Goal: Information Seeking & Learning: Learn about a topic

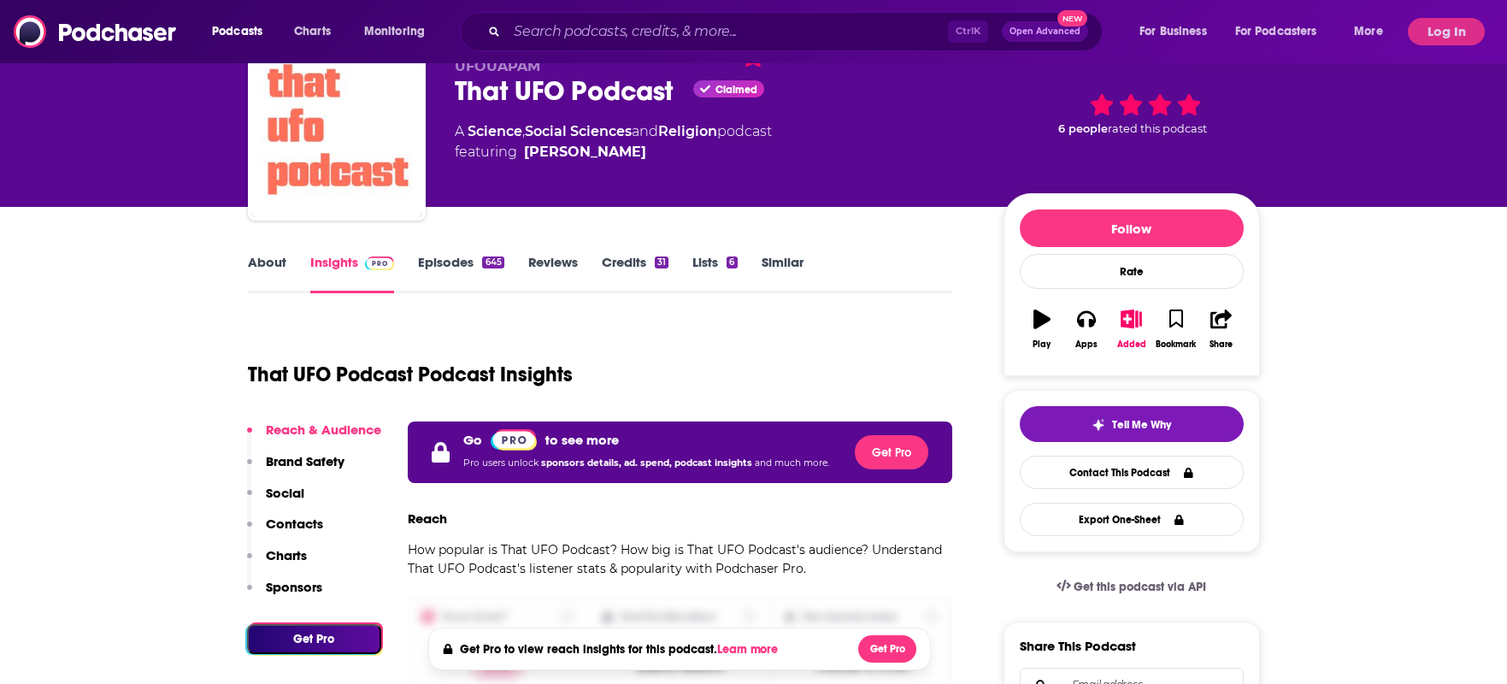
scroll to position [171, 0]
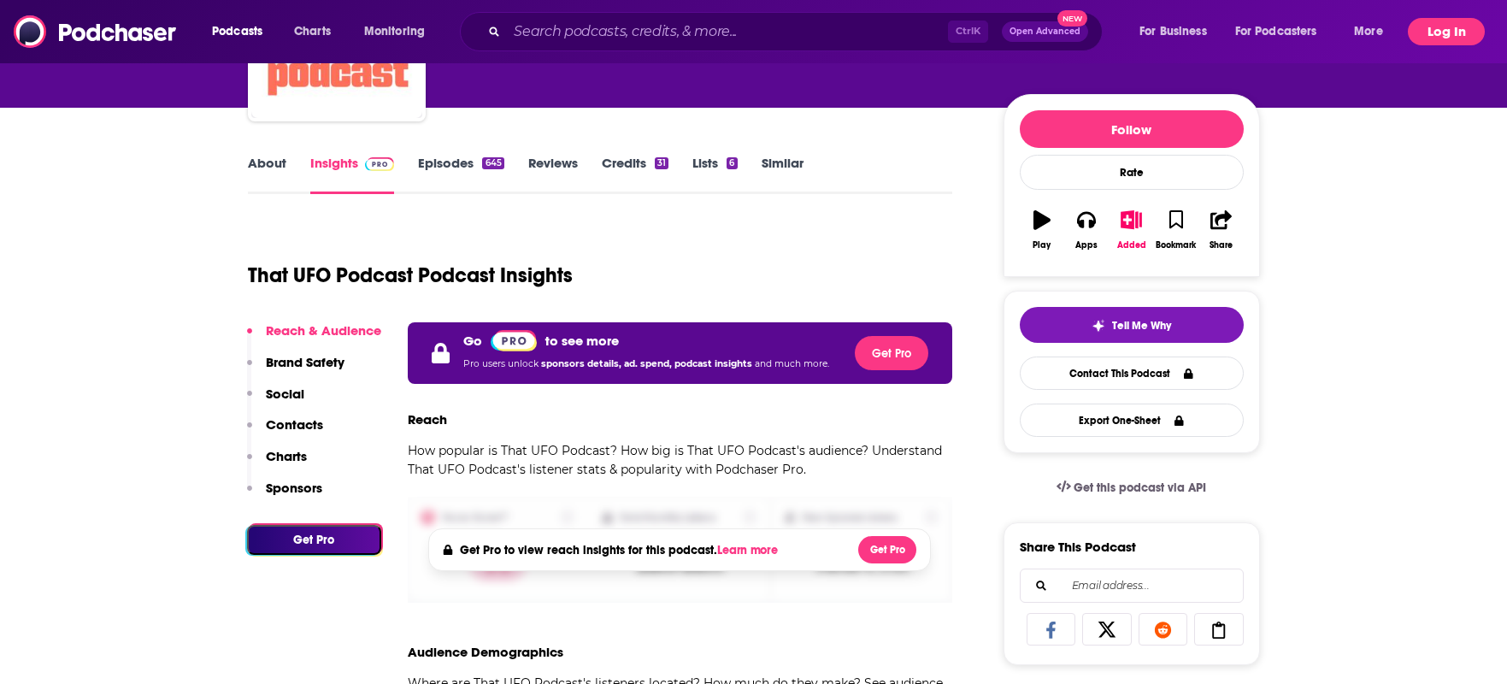
click at [1436, 24] on button "Log In" at bounding box center [1446, 31] width 77 height 27
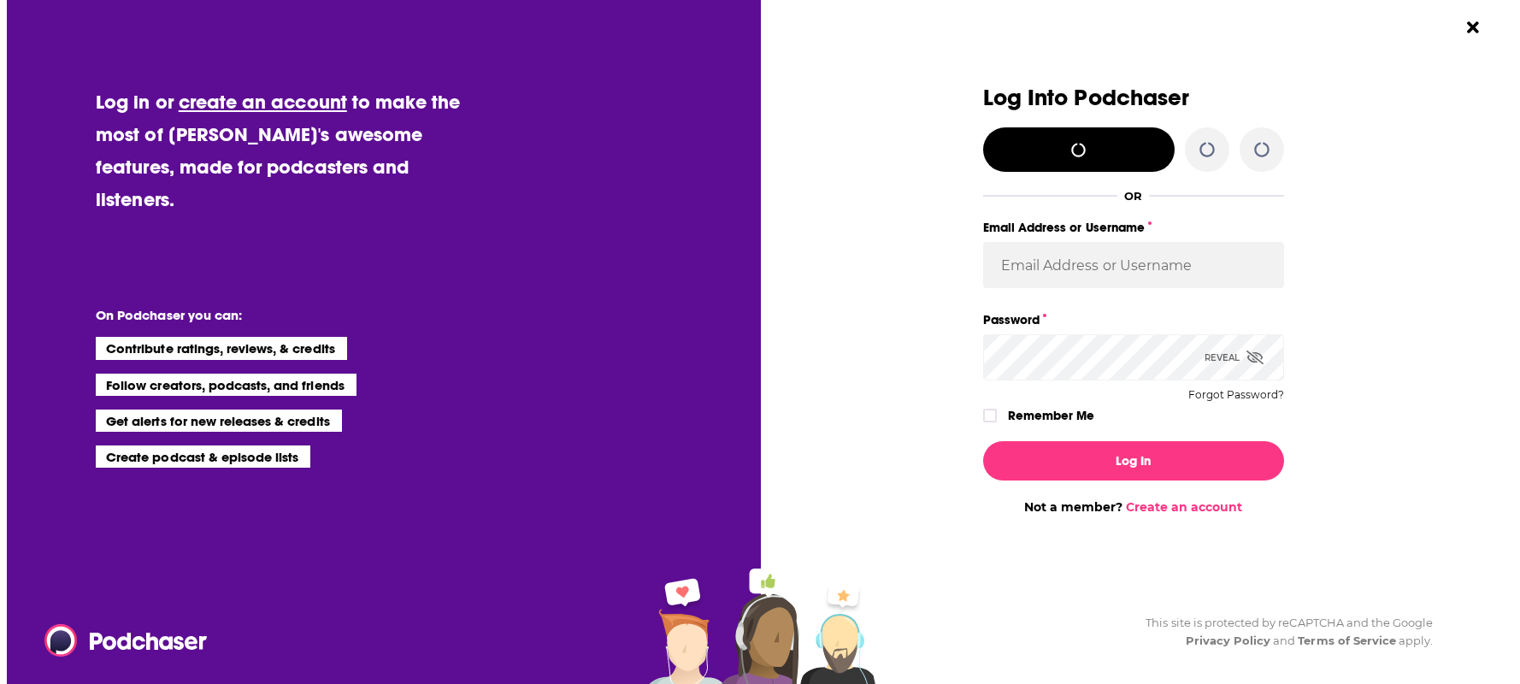
scroll to position [0, 0]
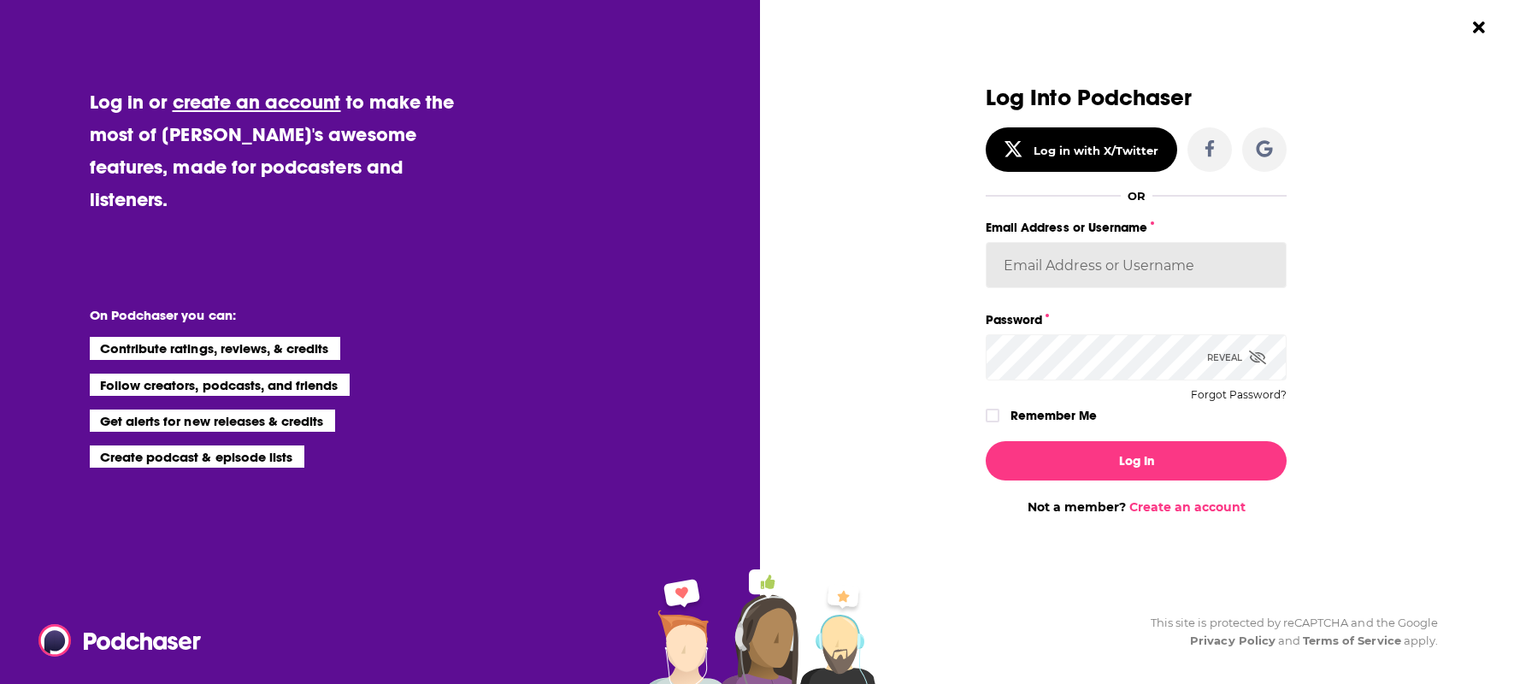
type input "[PERSON_NAME].[PERSON_NAME]"
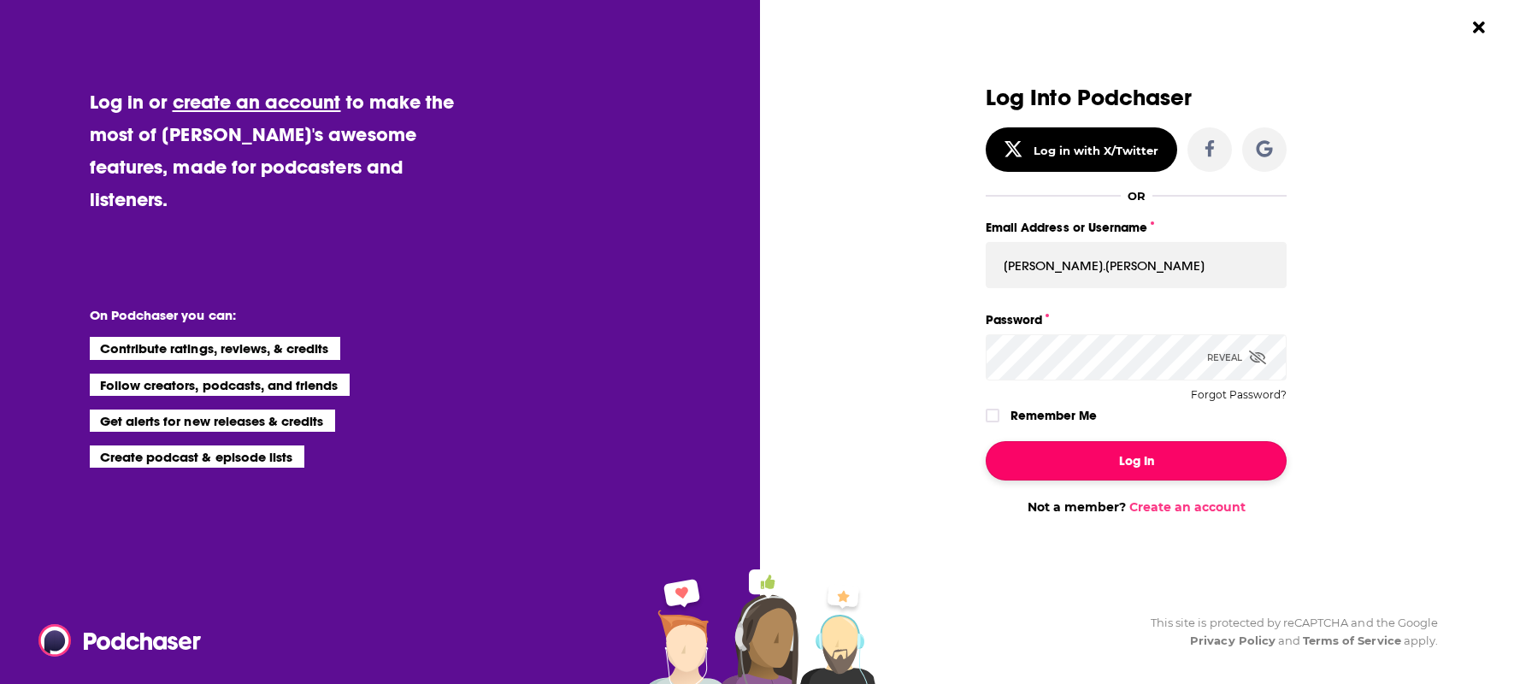
click at [1100, 459] on button "Log In" at bounding box center [1136, 460] width 301 height 39
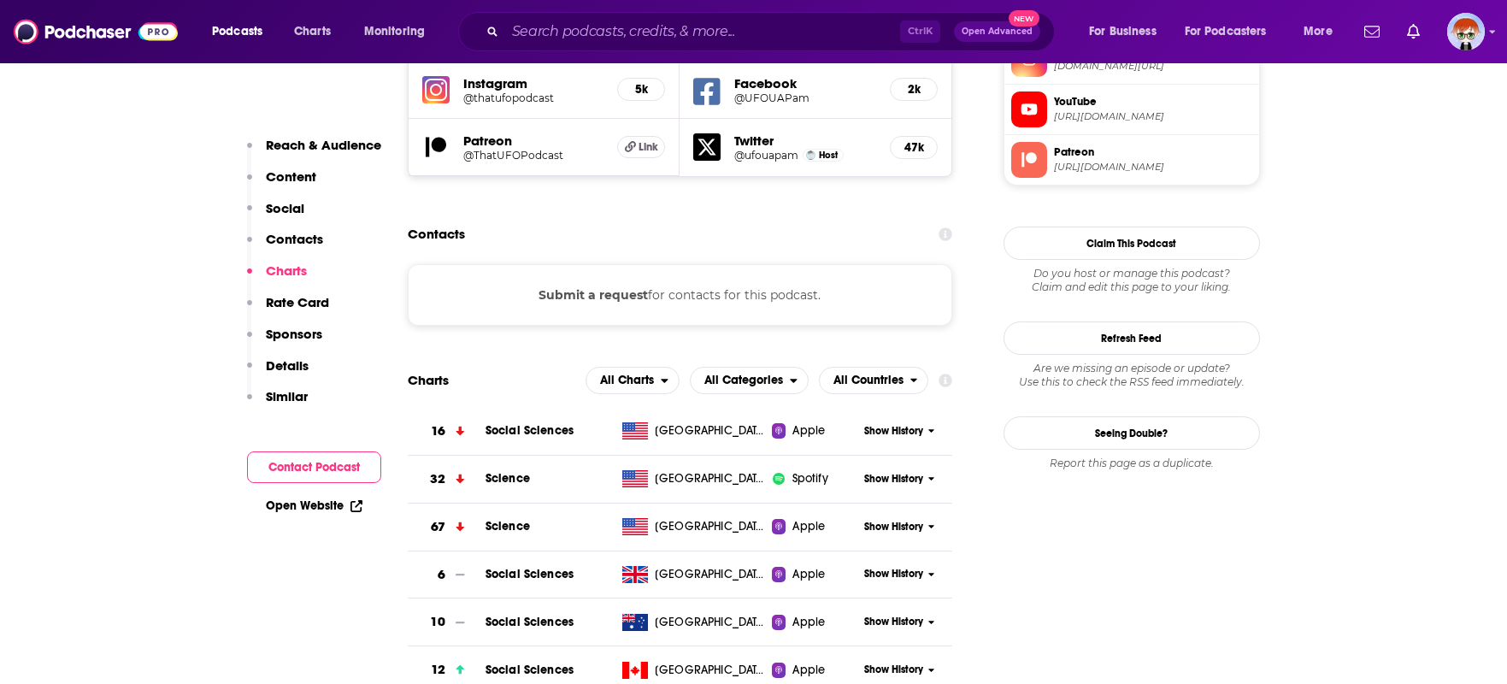
scroll to position [1710, 0]
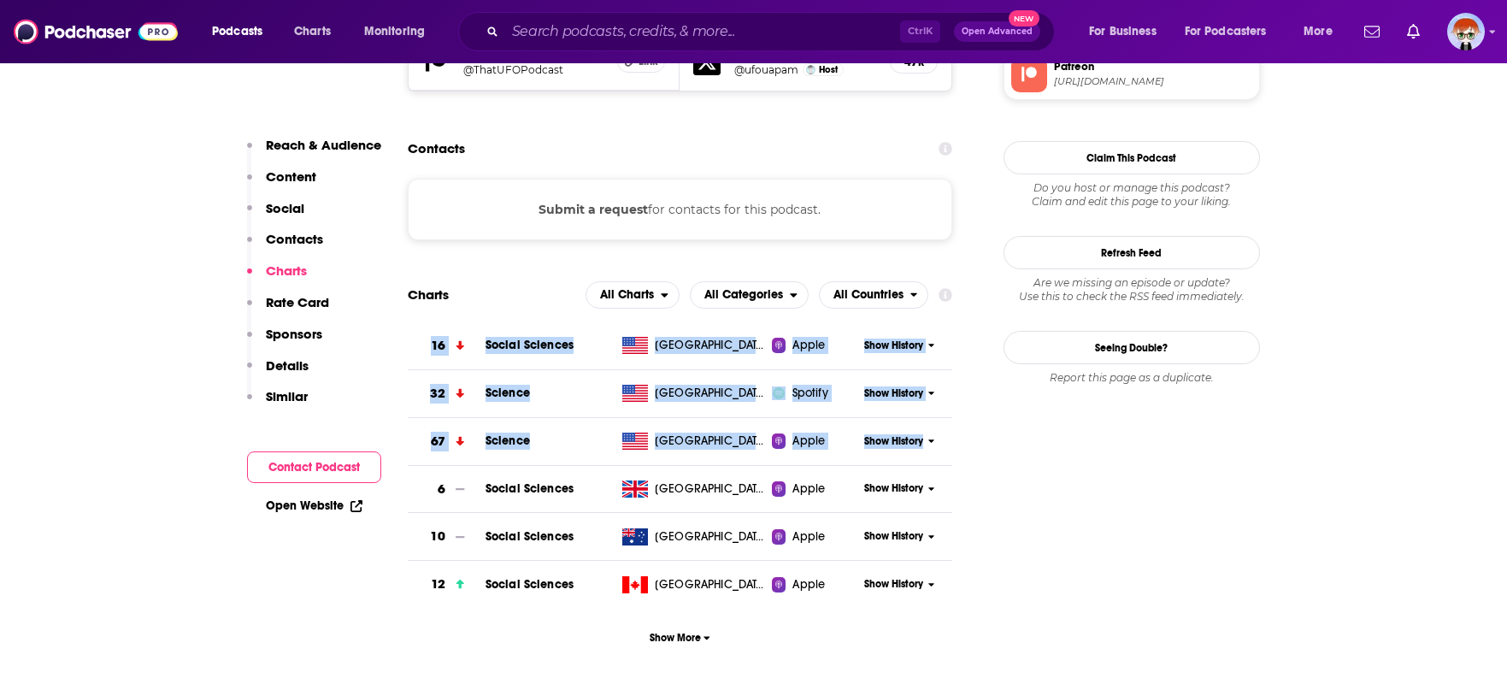
drag, startPoint x: 944, startPoint y: 339, endPoint x: 427, endPoint y: 242, distance: 526.1
click at [427, 322] on tbody "16 Social Sciences [GEOGRAPHIC_DATA] Apple Show History 32 Science [GEOGRAPHIC_…" at bounding box center [680, 465] width 545 height 286
copy tbody "16 Social Sciences [GEOGRAPHIC_DATA] Apple Show History 32 Science [GEOGRAPHIC_…"
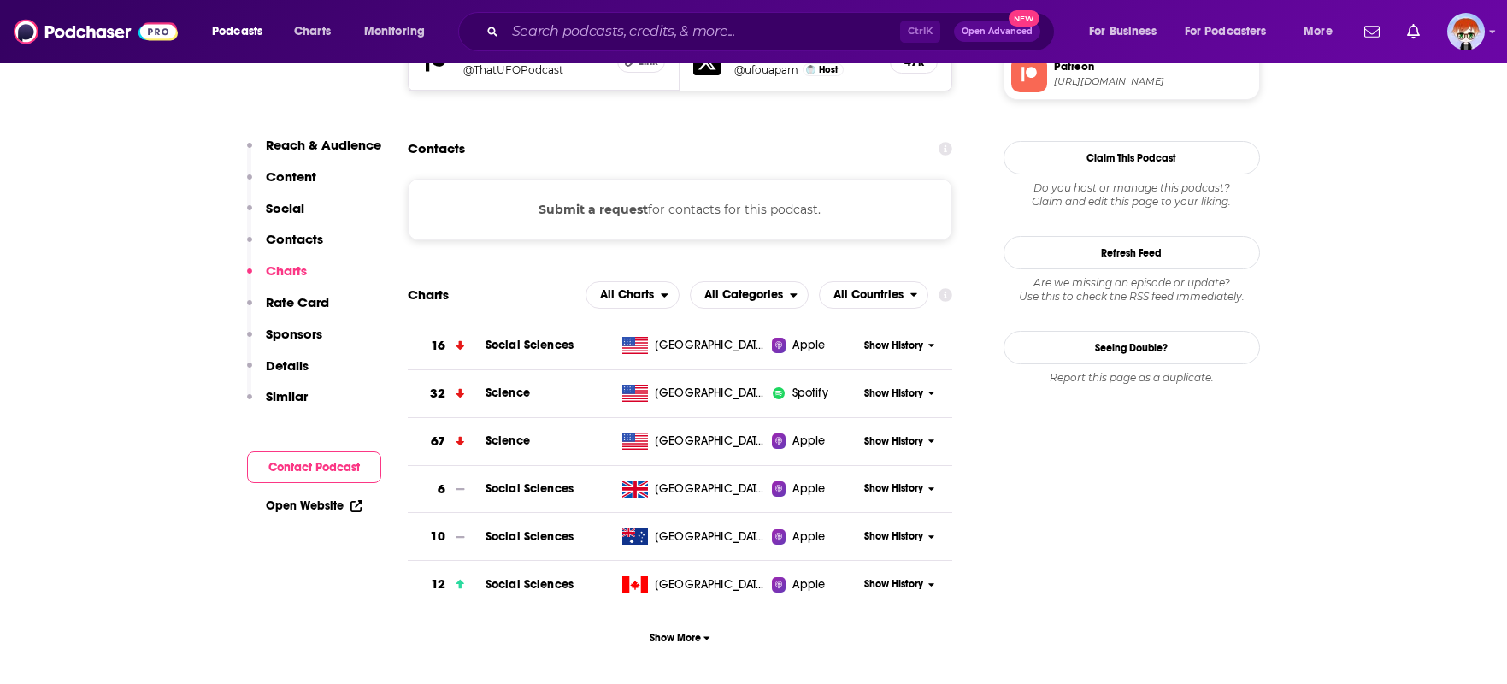
click at [930, 340] on icon at bounding box center [931, 345] width 7 height 10
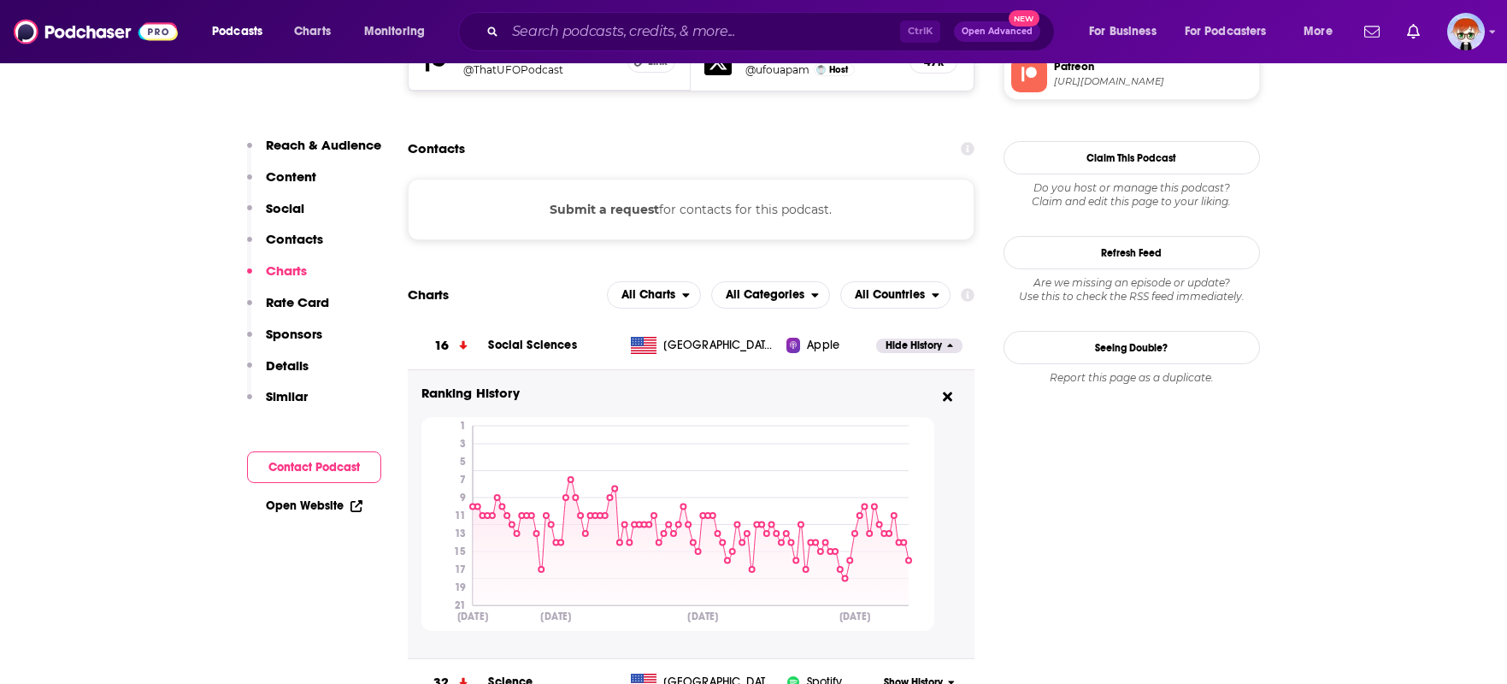
click at [536, 338] on span "Social Sciences" at bounding box center [532, 345] width 88 height 15
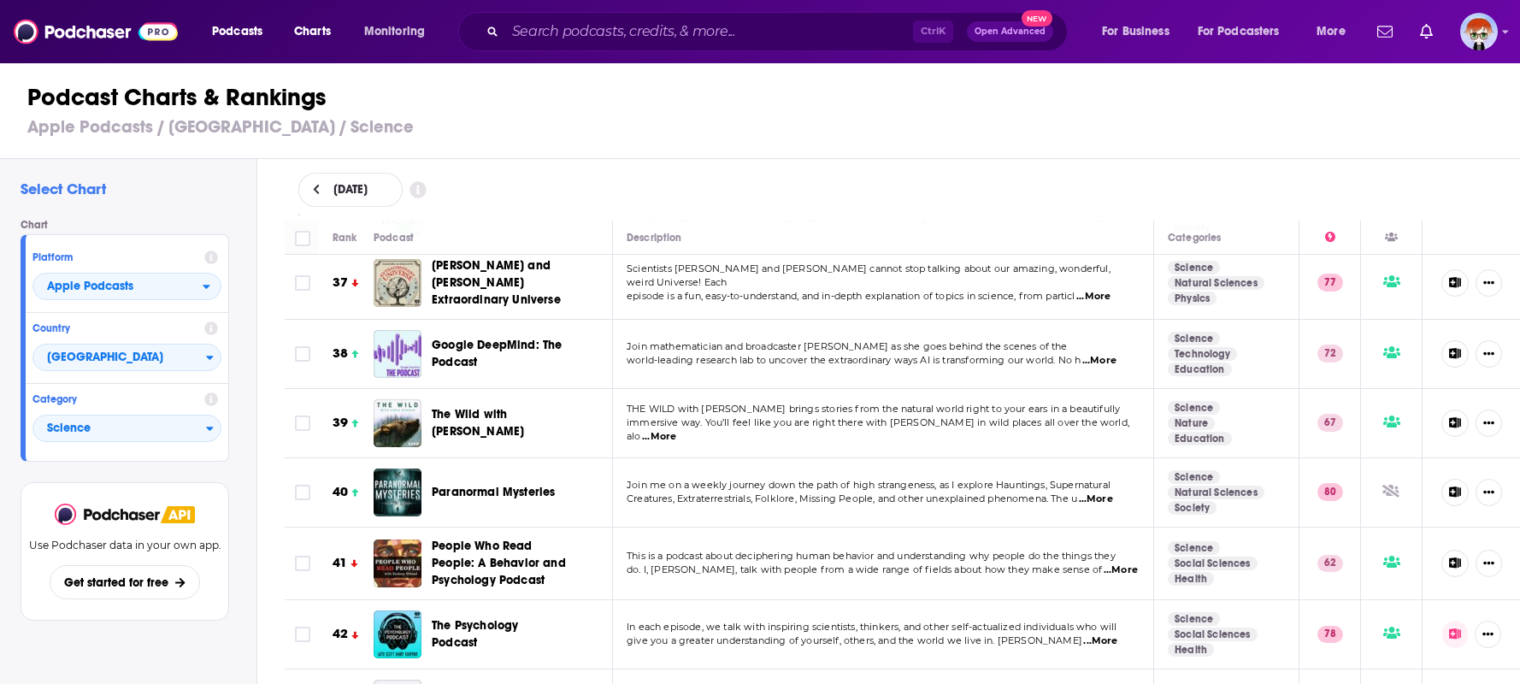
scroll to position [2565, 0]
